Goal: Information Seeking & Learning: Understand process/instructions

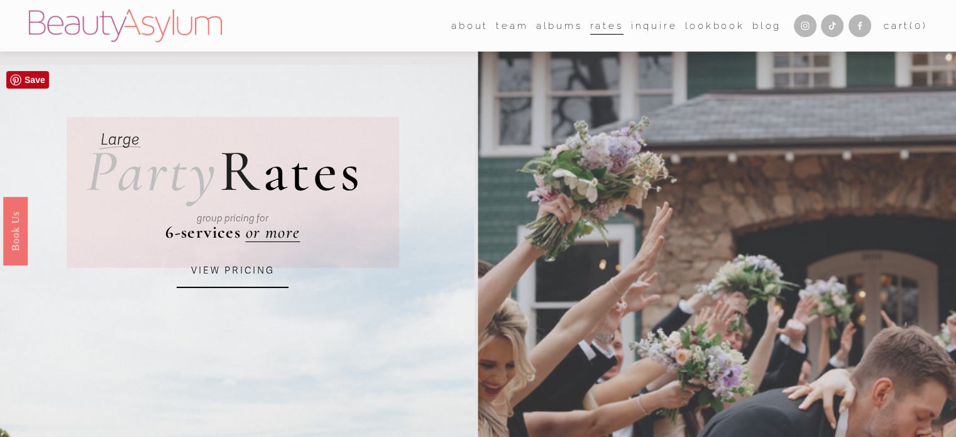
click at [277, 236] on div "group pricing for" at bounding box center [232, 217] width 257 height 45
click at [222, 273] on link "VIEW PRICING" at bounding box center [233, 271] width 112 height 34
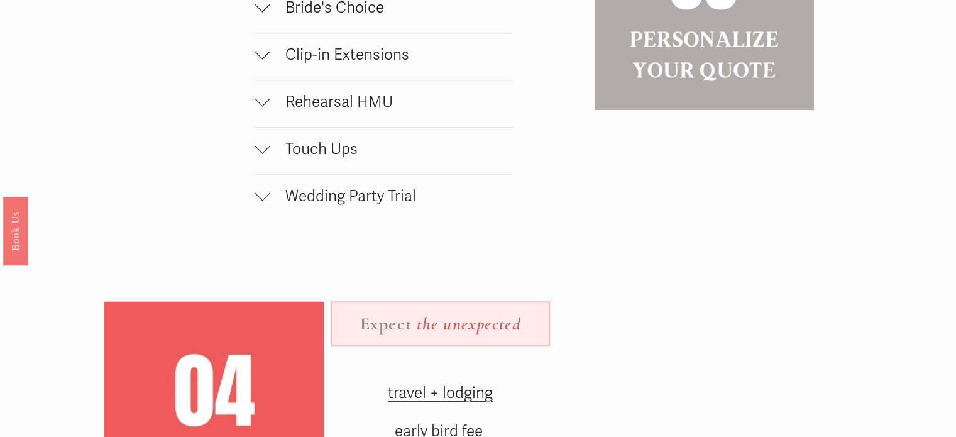
scroll to position [1271, 0]
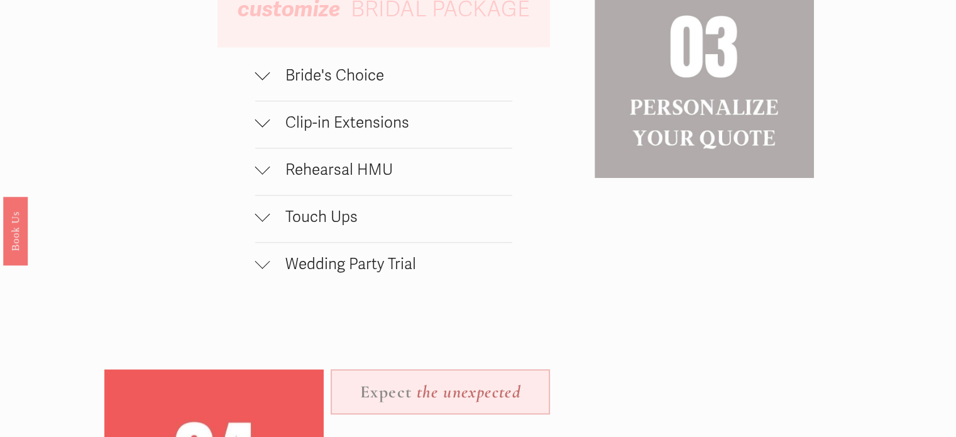
click at [327, 273] on span "Wedding Party Trial" at bounding box center [391, 264] width 242 height 19
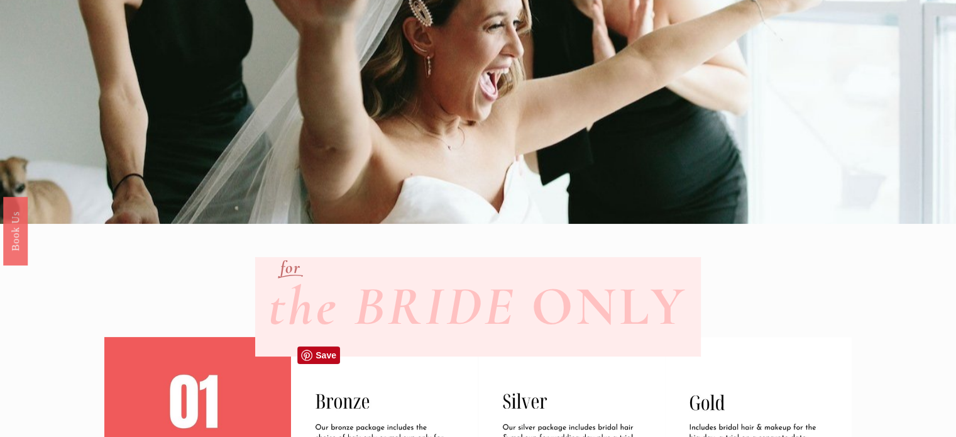
scroll to position [143, 0]
